Goal: Transaction & Acquisition: Download file/media

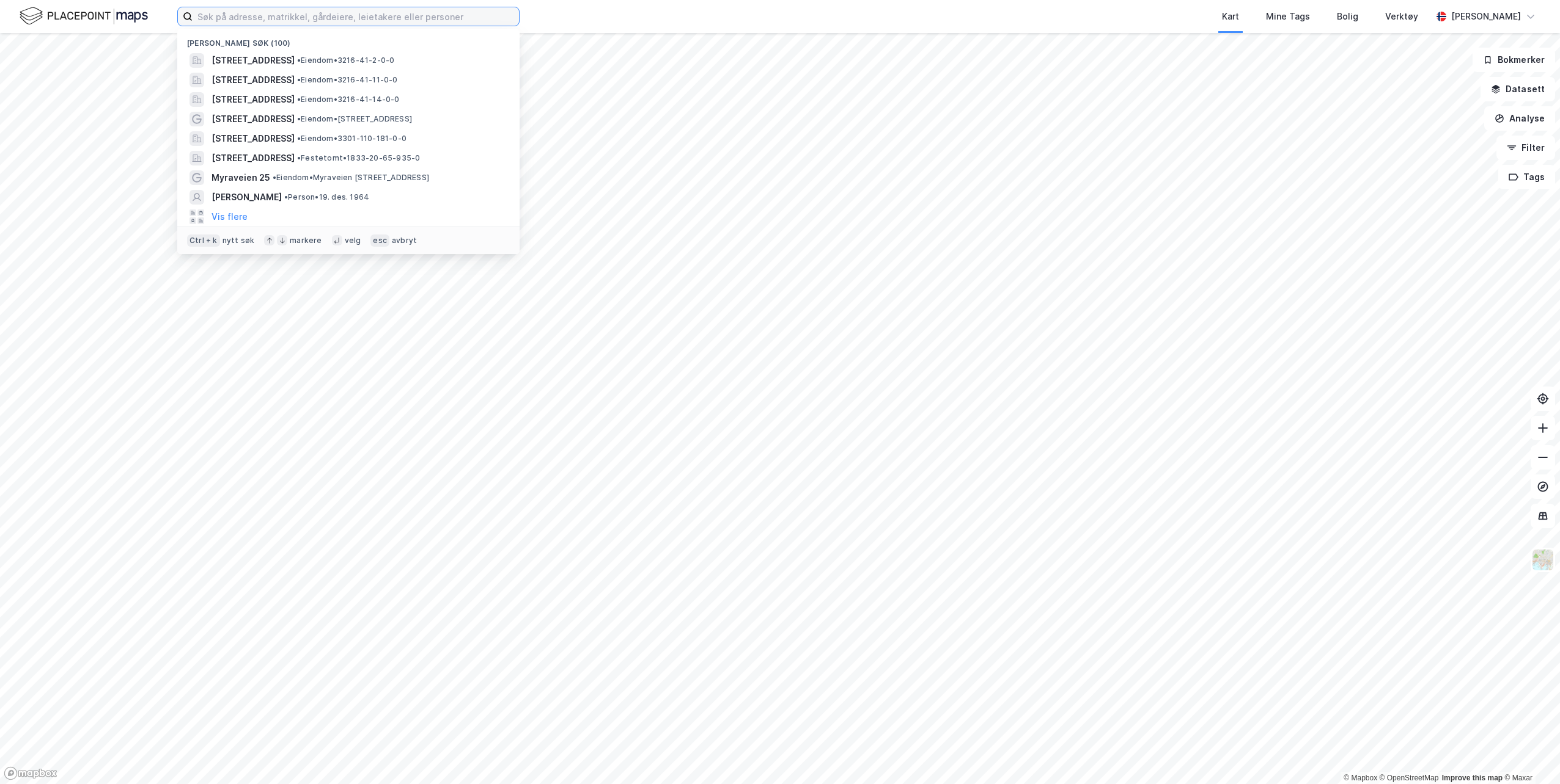
click at [324, 16] on input at bounding box center [355, 16] width 326 height 19
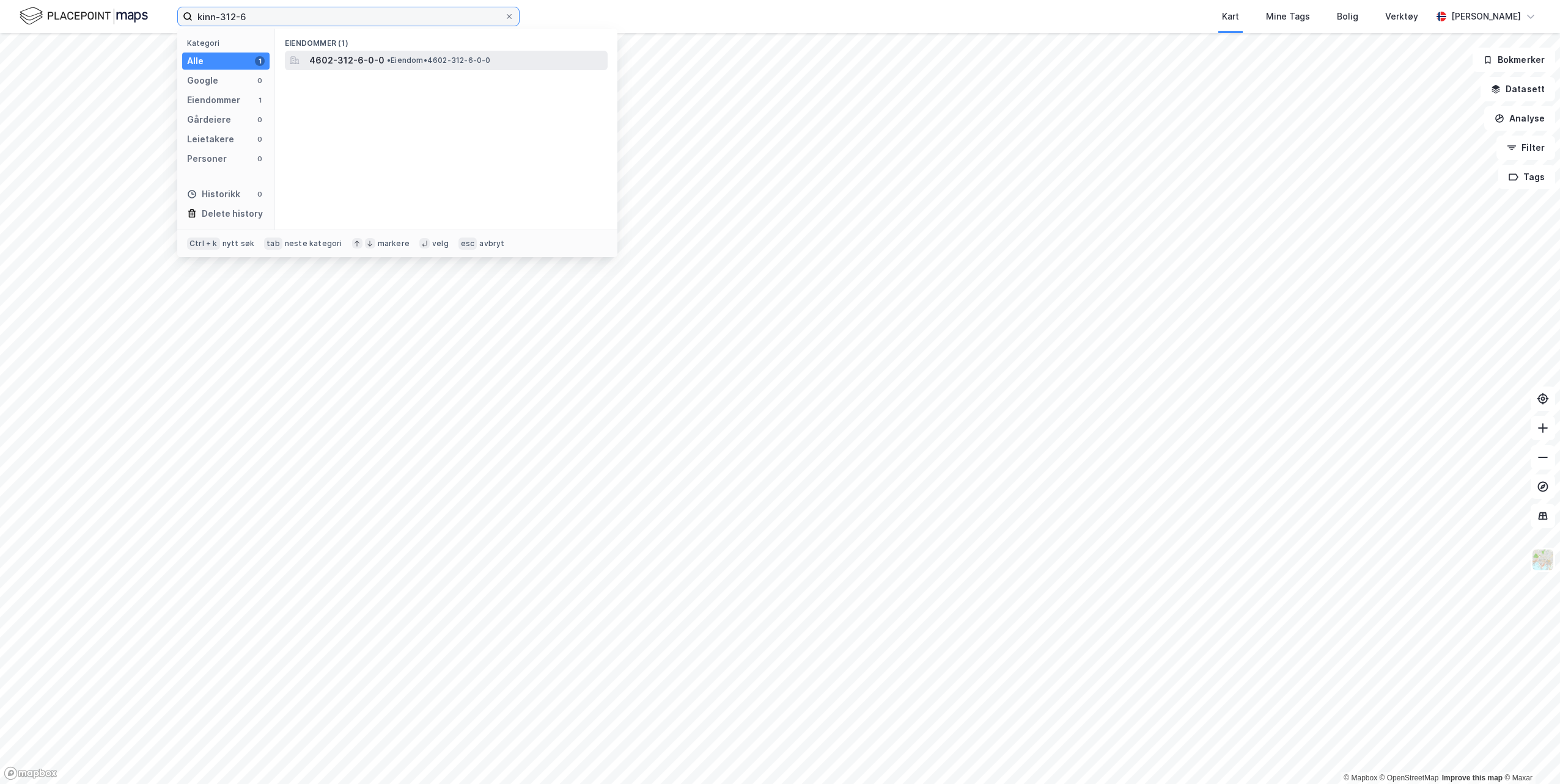
type input "kinn-312-6"
click at [489, 66] on div "4602-312-6-0-0 • Eiendom • 4602-312-6-0-0" at bounding box center [457, 61] width 296 height 15
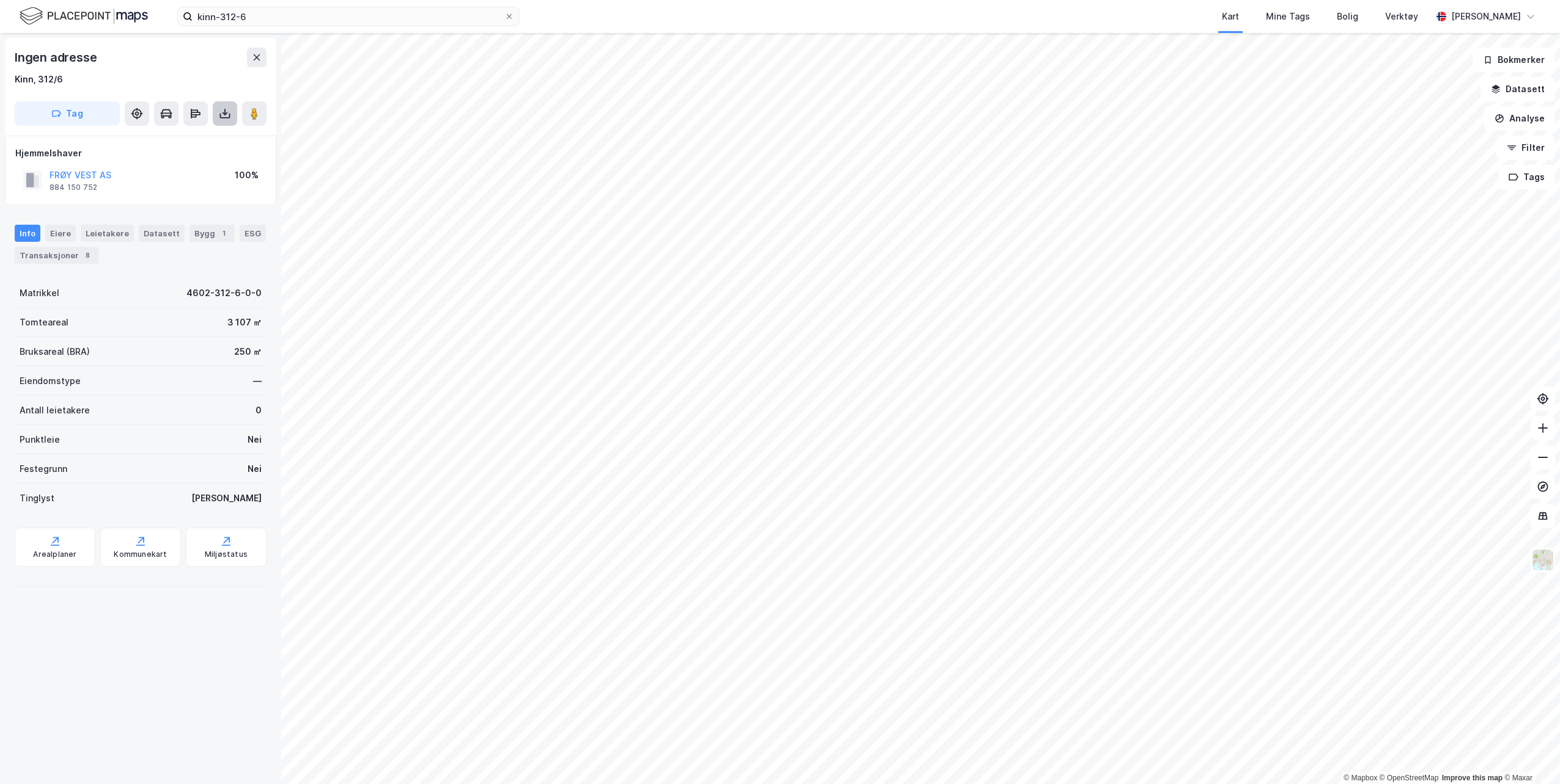
click at [230, 117] on icon at bounding box center [225, 116] width 11 height 5
click at [182, 159] on div "Last ned matrikkelrapport" at bounding box center [179, 157] width 101 height 10
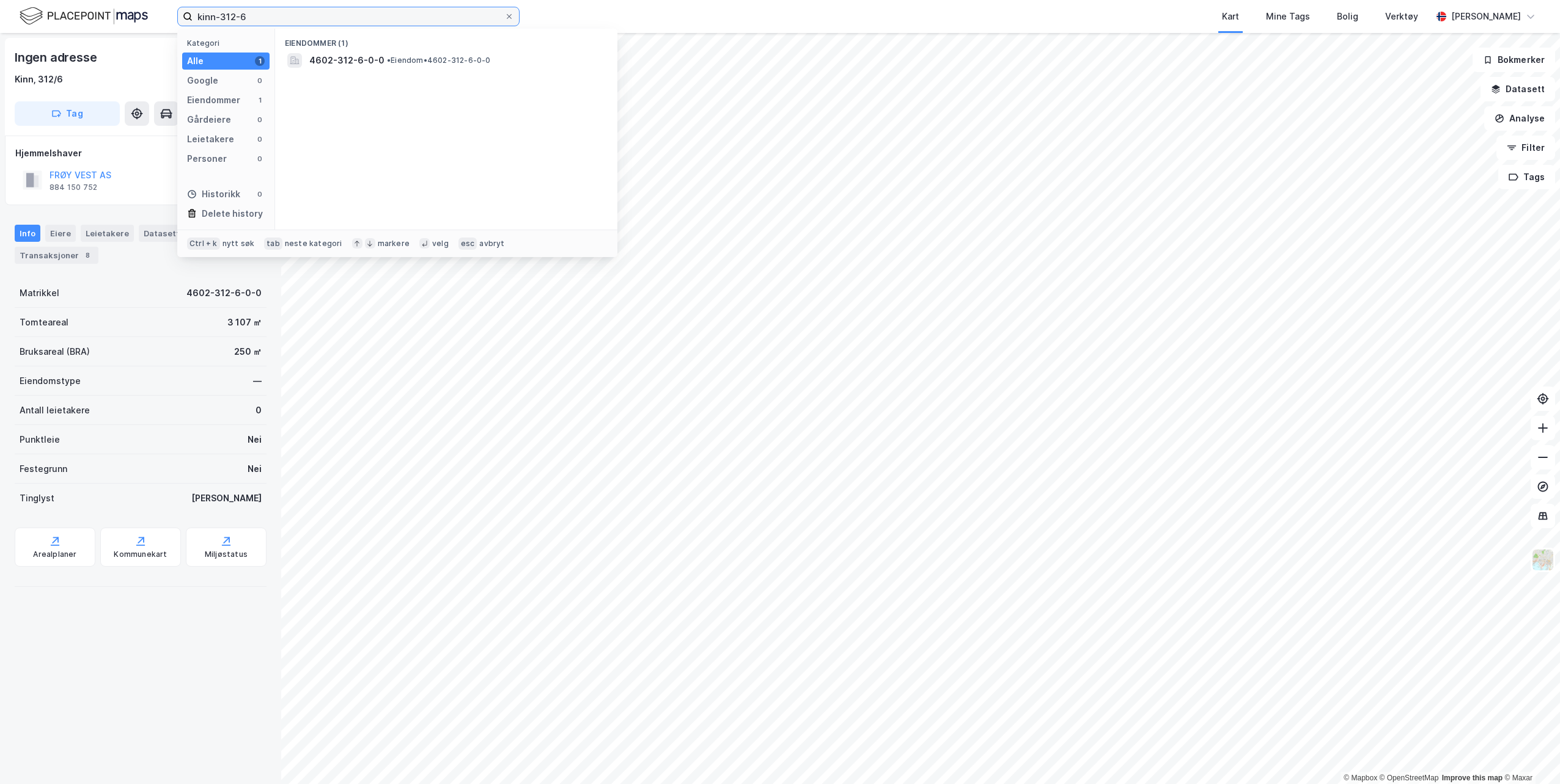
click at [350, 16] on input "kinn-312-6" at bounding box center [348, 16] width 312 height 19
